Goal: Communication & Community: Participate in discussion

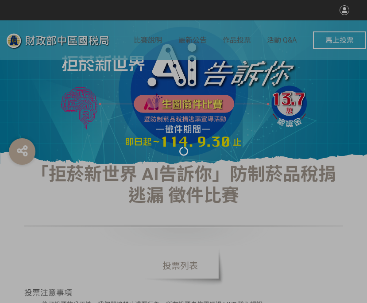
select select "vote"
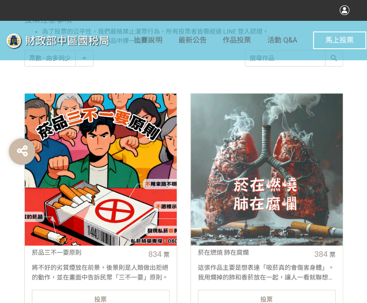
scroll to position [310, 0]
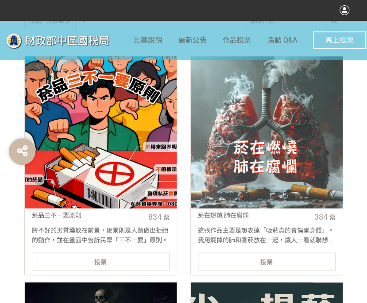
click at [144, 256] on div "投票" at bounding box center [101, 261] width 138 height 18
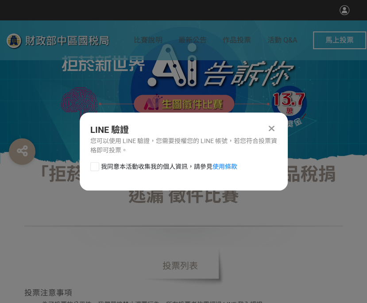
scroll to position [0, 0]
click at [96, 167] on div at bounding box center [94, 166] width 9 height 9
checkbox input "true"
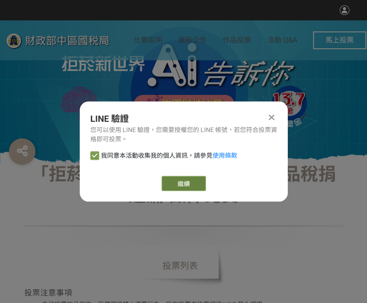
click at [182, 180] on link "繼續" at bounding box center [183, 183] width 44 height 15
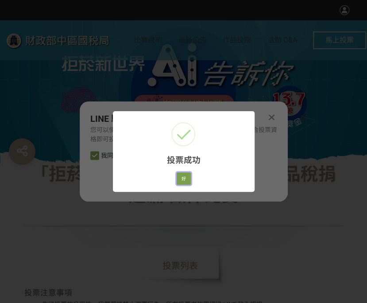
drag, startPoint x: 182, startPoint y: 172, endPoint x: 265, endPoint y: 185, distance: 83.3
click at [182, 172] on button "好" at bounding box center [184, 178] width 14 height 12
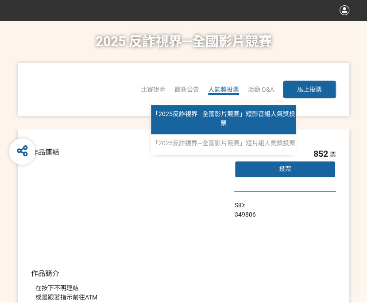
click at [223, 114] on span "「2025反詐視界—全國影片競賽」短影音組人氣獎投票" at bounding box center [223, 118] width 143 height 16
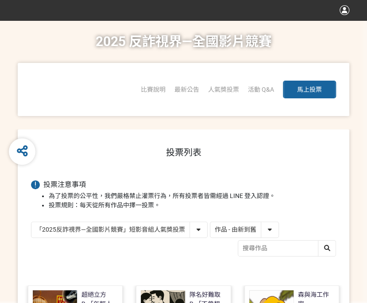
click at [241, 235] on select "作品 - 由新到舊 作品 - 由舊到新 票數 - 由多到少 票數 - 由少到多" at bounding box center [244, 229] width 68 height 15
select select "vote"
click at [210, 222] on select "作品 - 由新到舊 作品 - 由舊到新 票數 - 由多到少 票數 - 由少到多" at bounding box center [244, 229] width 68 height 15
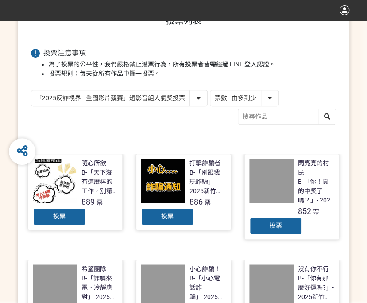
scroll to position [133, 0]
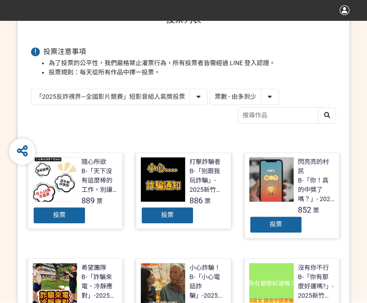
click at [179, 216] on div "投票" at bounding box center [167, 215] width 53 height 18
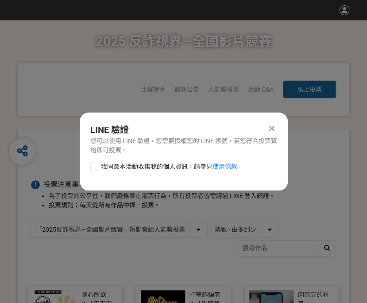
scroll to position [0, 0]
click at [96, 167] on div at bounding box center [94, 166] width 9 height 9
checkbox input "true"
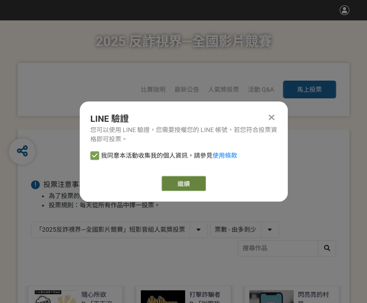
click at [179, 182] on link "繼續" at bounding box center [183, 183] width 44 height 15
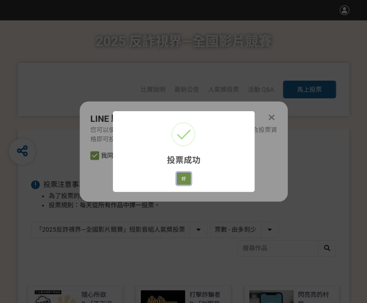
click at [185, 178] on button "好" at bounding box center [184, 178] width 14 height 12
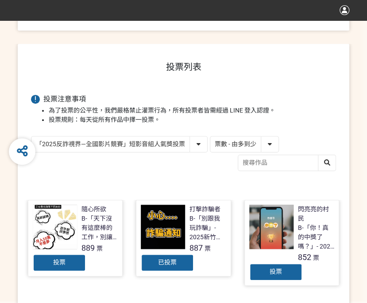
scroll to position [111, 0]
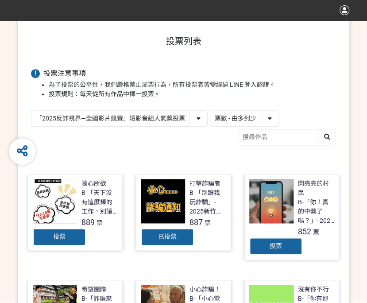
click at [166, 118] on select "「2025反詐視界—全國影片競賽」短影音組人氣獎投票 「2025反詐視界—全國影片競賽」短片組人氣獎投票" at bounding box center [119, 118] width 176 height 15
select select "13146"
click at [31, 111] on select "「2025反詐視界—全國影片競賽」短影音組人氣獎投票 「2025反詐視界—全國影片競賽」短片組人氣獎投票" at bounding box center [119, 118] width 176 height 15
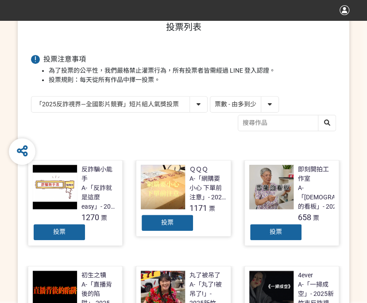
scroll to position [133, 0]
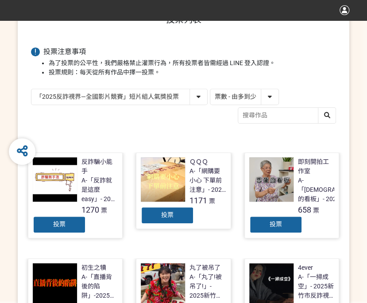
click at [173, 211] on span "投票" at bounding box center [167, 214] width 12 height 7
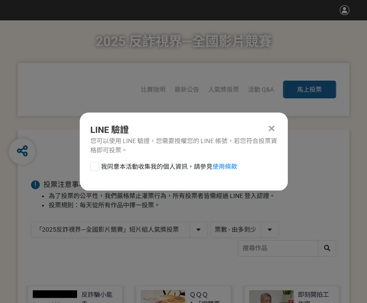
scroll to position [0, 0]
click at [97, 167] on div at bounding box center [94, 166] width 9 height 9
checkbox input "true"
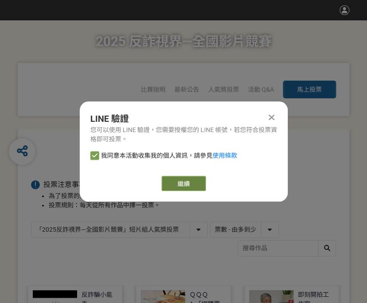
click at [174, 182] on link "繼續" at bounding box center [183, 183] width 44 height 15
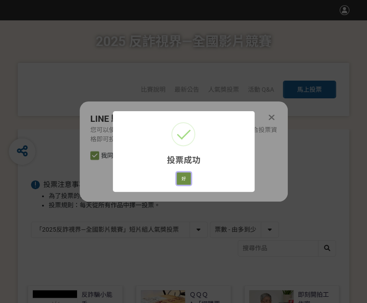
click at [177, 176] on button "好" at bounding box center [184, 178] width 14 height 12
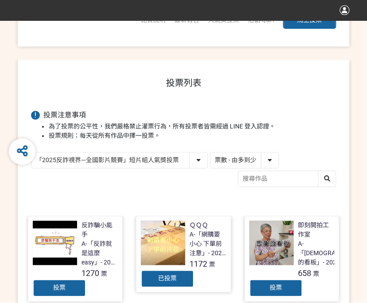
scroll to position [105, 0]
